Goal: Entertainment & Leisure: Consume media (video, audio)

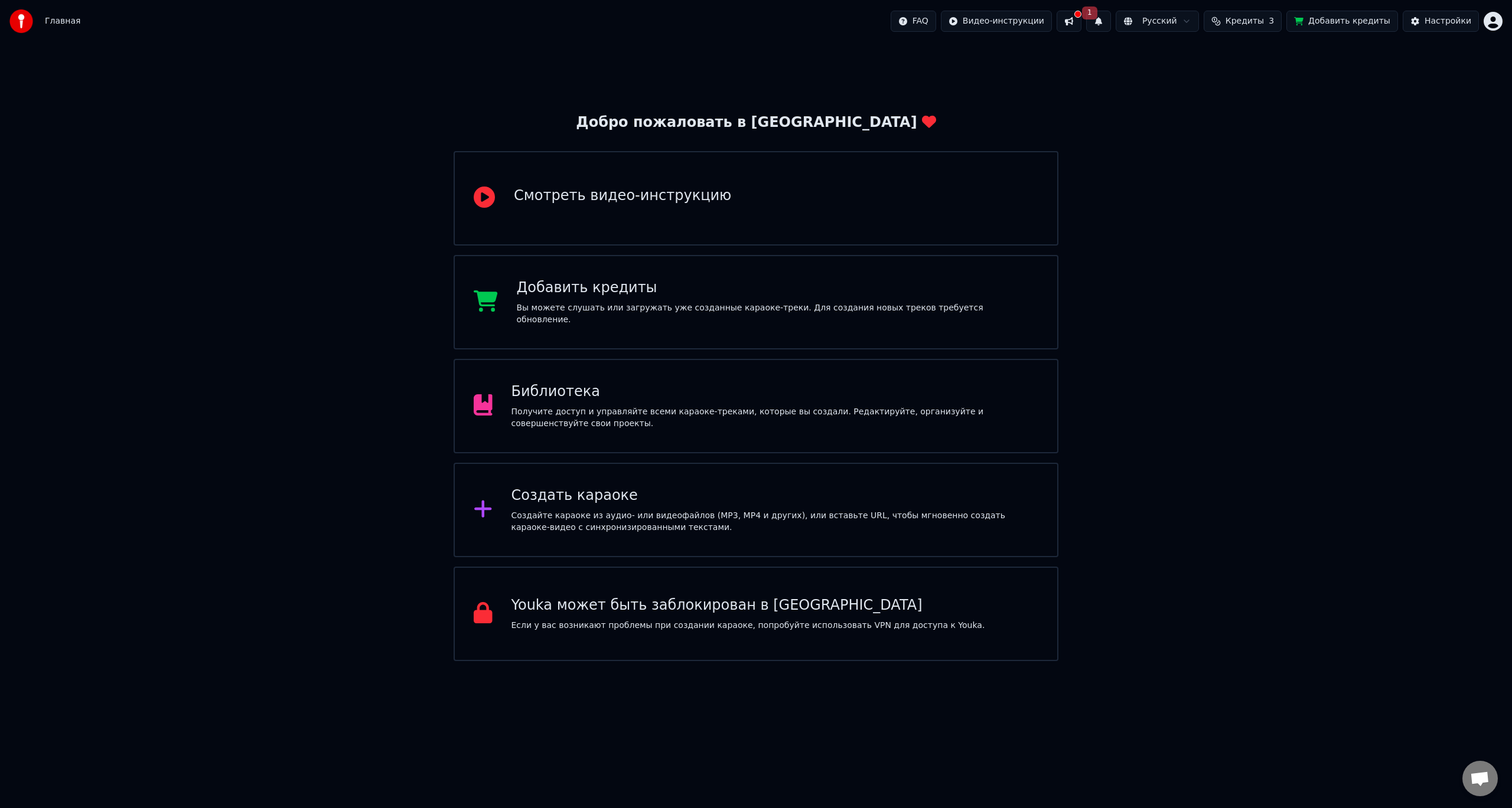
click at [1081, 22] on button at bounding box center [1069, 22] width 25 height 22
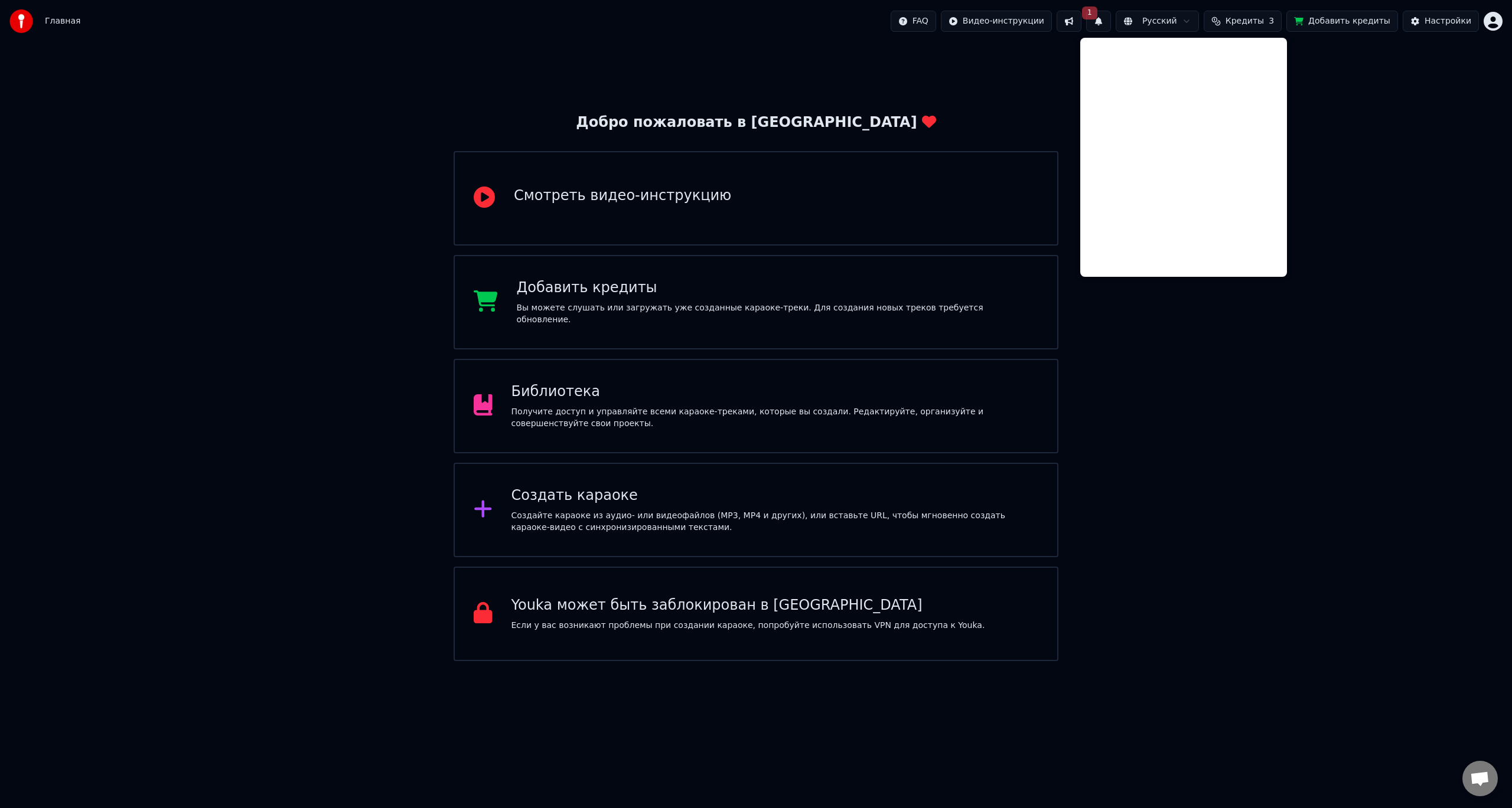
click at [1111, 22] on button "1" at bounding box center [1099, 22] width 25 height 22
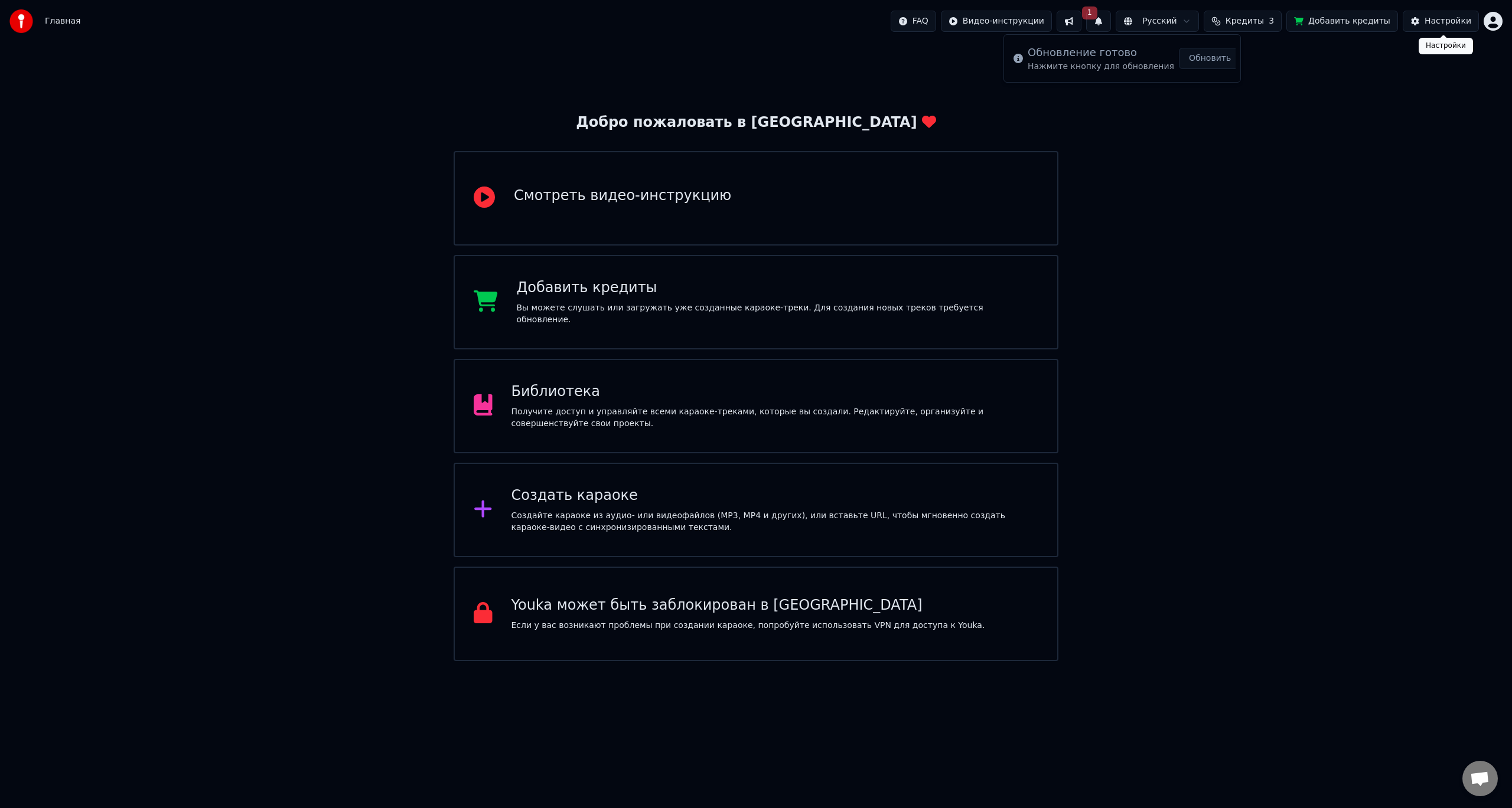
click at [1433, 22] on div "Настройки" at bounding box center [1447, 22] width 46 height 12
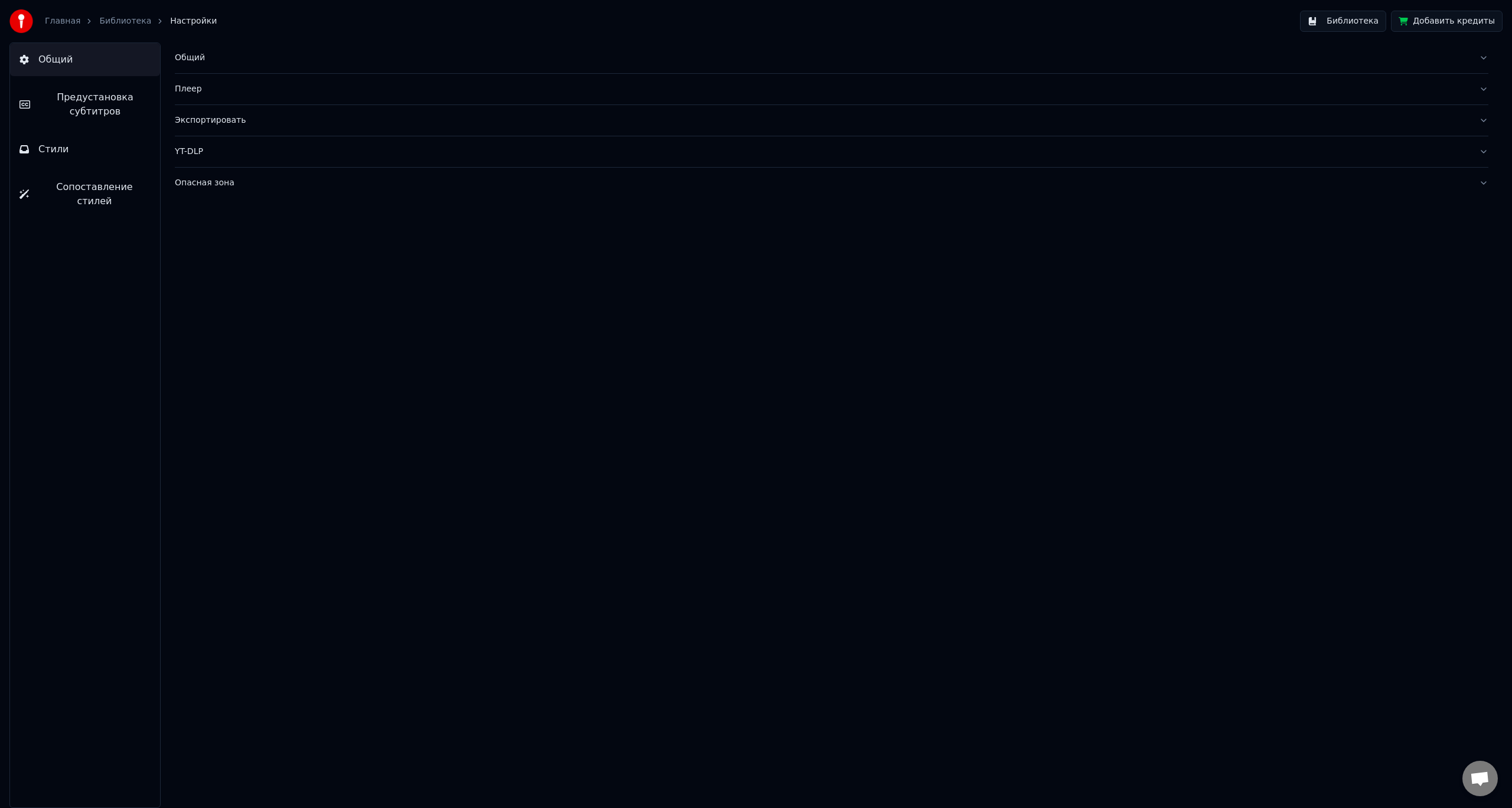
click at [1352, 21] on button "Библиотека" at bounding box center [1343, 22] width 86 height 22
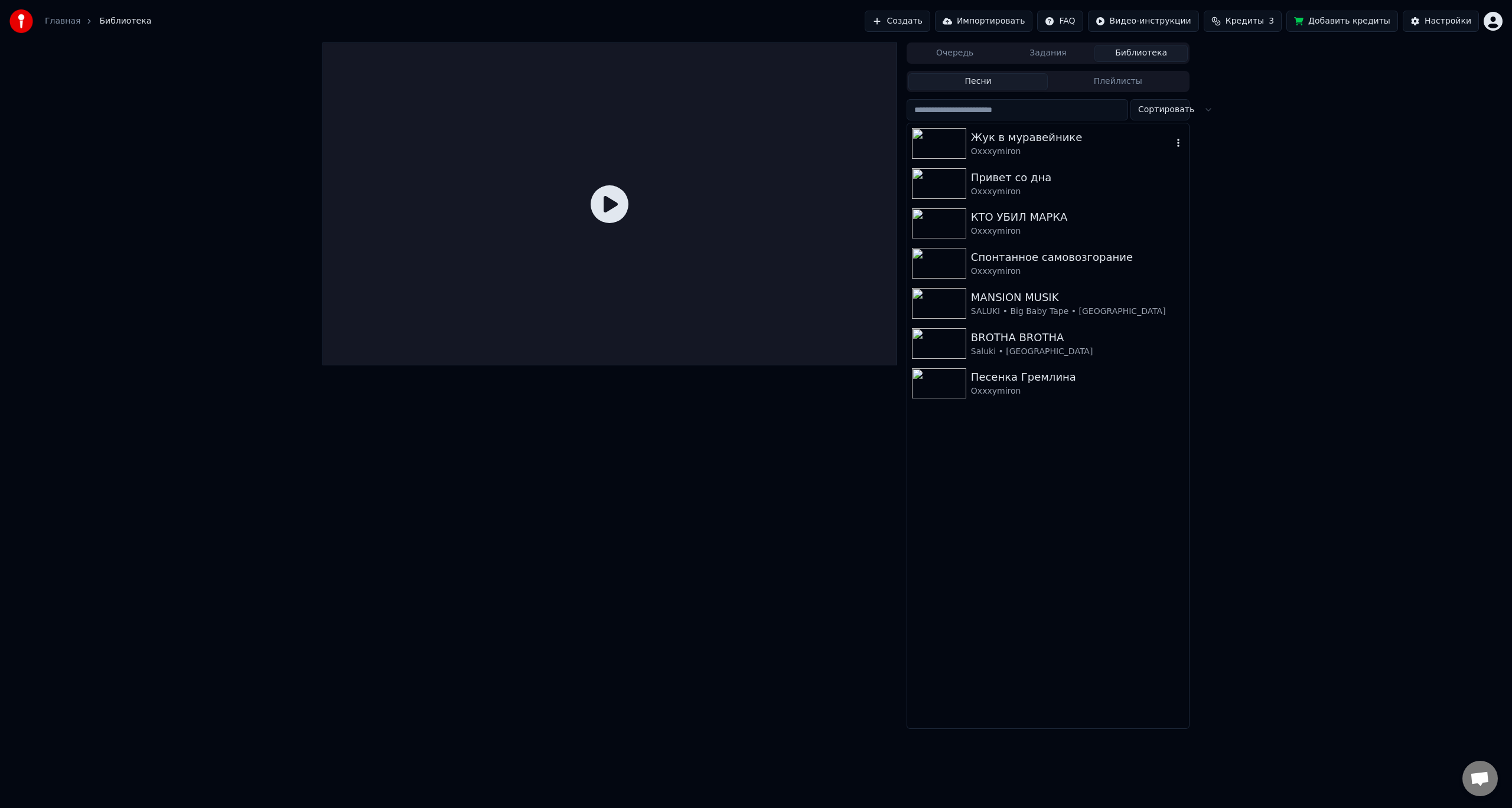
click at [950, 137] on img at bounding box center [939, 143] width 55 height 31
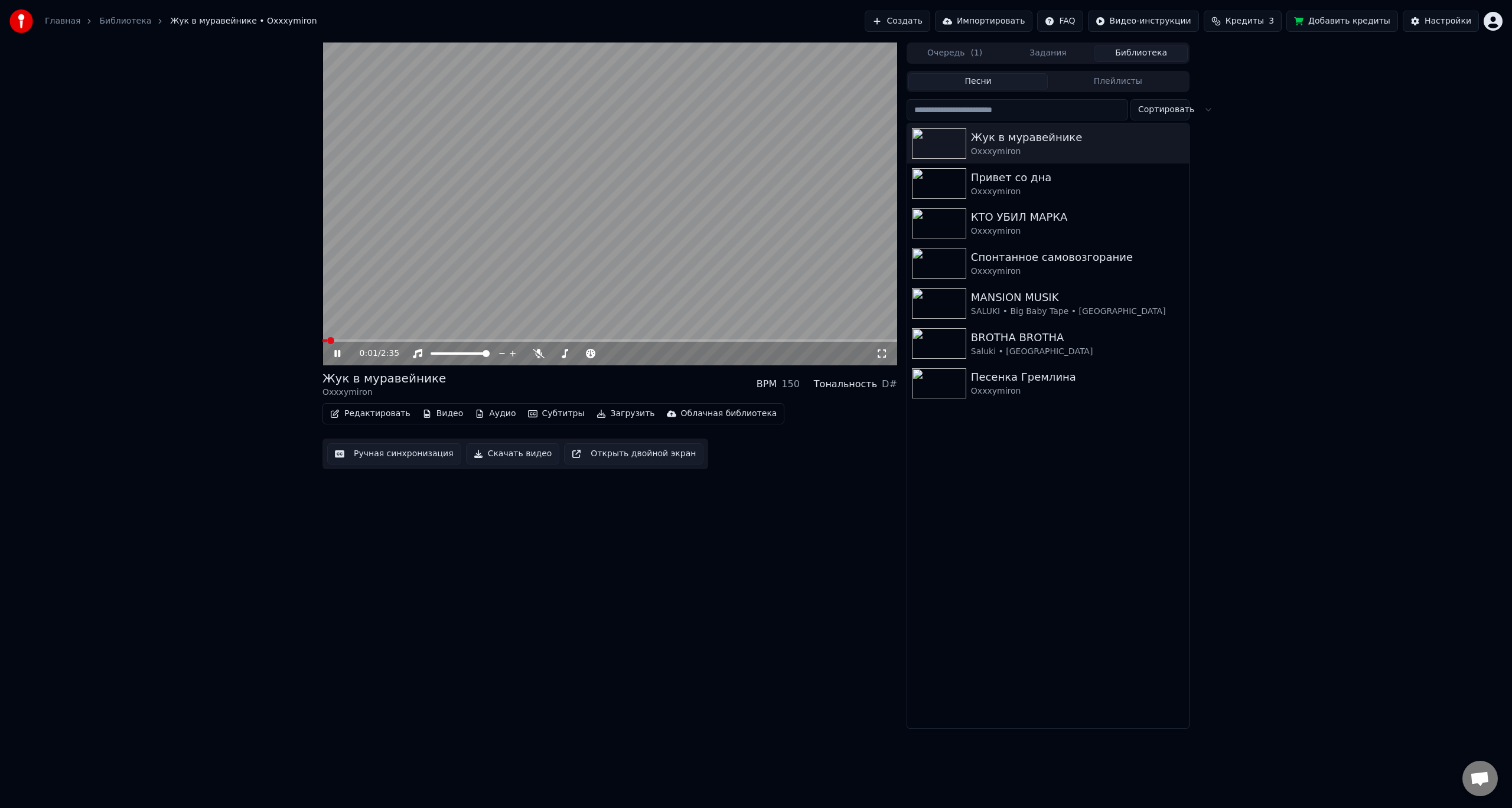
click at [335, 354] on icon at bounding box center [337, 354] width 6 height 7
drag, startPoint x: 1258, startPoint y: 636, endPoint x: 1211, endPoint y: 619, distance: 50.0
click at [1257, 635] on div "0:01 / 2:35 Жук в муравейнике Oxxxymiron BPM 150 Тональность D# Редактировать В…" at bounding box center [756, 385] width 1512 height 686
click at [335, 351] on icon at bounding box center [337, 354] width 7 height 8
click at [335, 349] on icon at bounding box center [346, 354] width 28 height 9
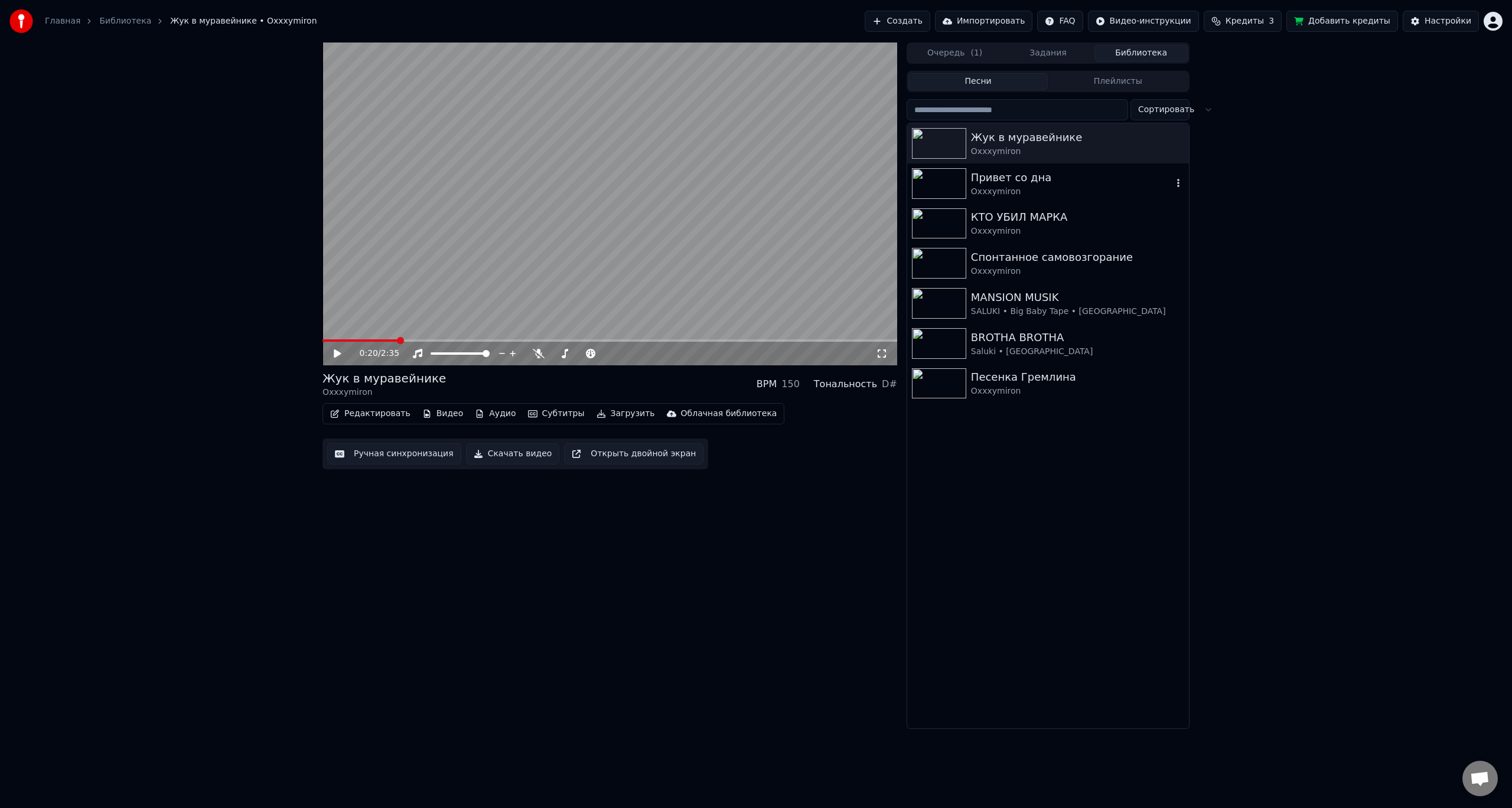
click at [933, 184] on img at bounding box center [939, 183] width 55 height 31
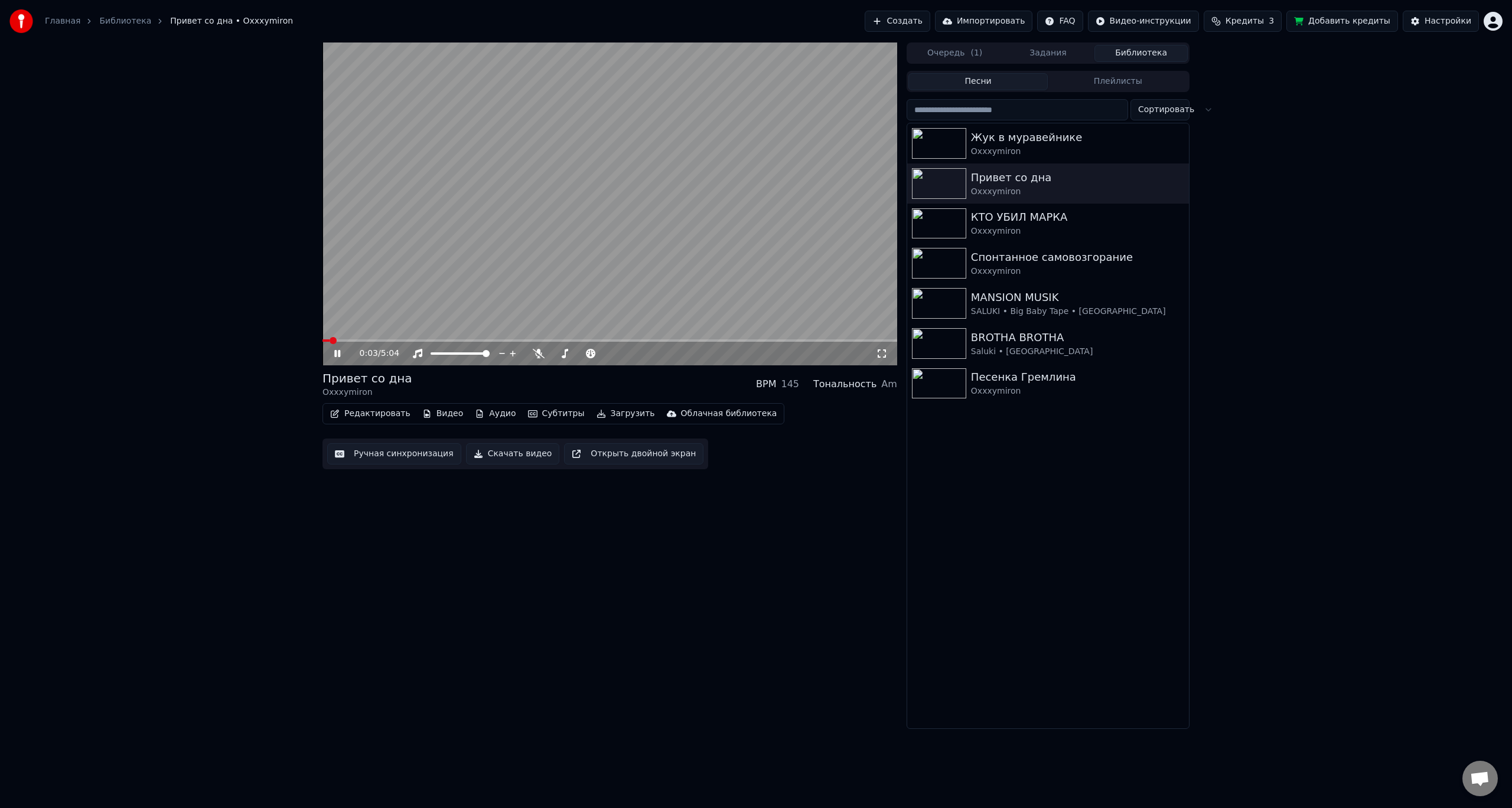
click at [881, 356] on icon at bounding box center [882, 354] width 12 height 9
click at [930, 384] on img at bounding box center [939, 383] width 55 height 31
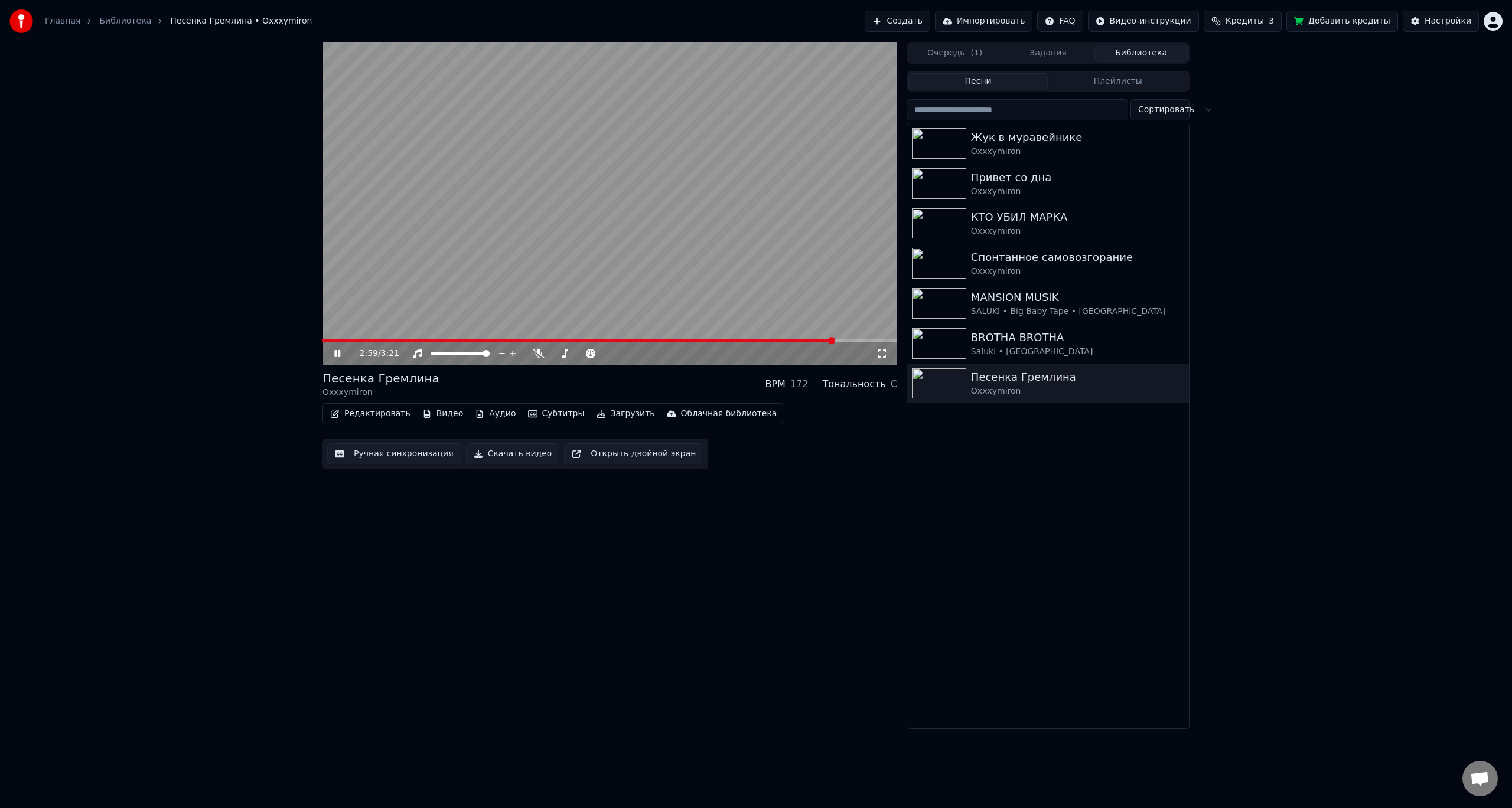
click at [342, 354] on icon at bounding box center [346, 354] width 28 height 9
